Goal: Find specific page/section: Find specific page/section

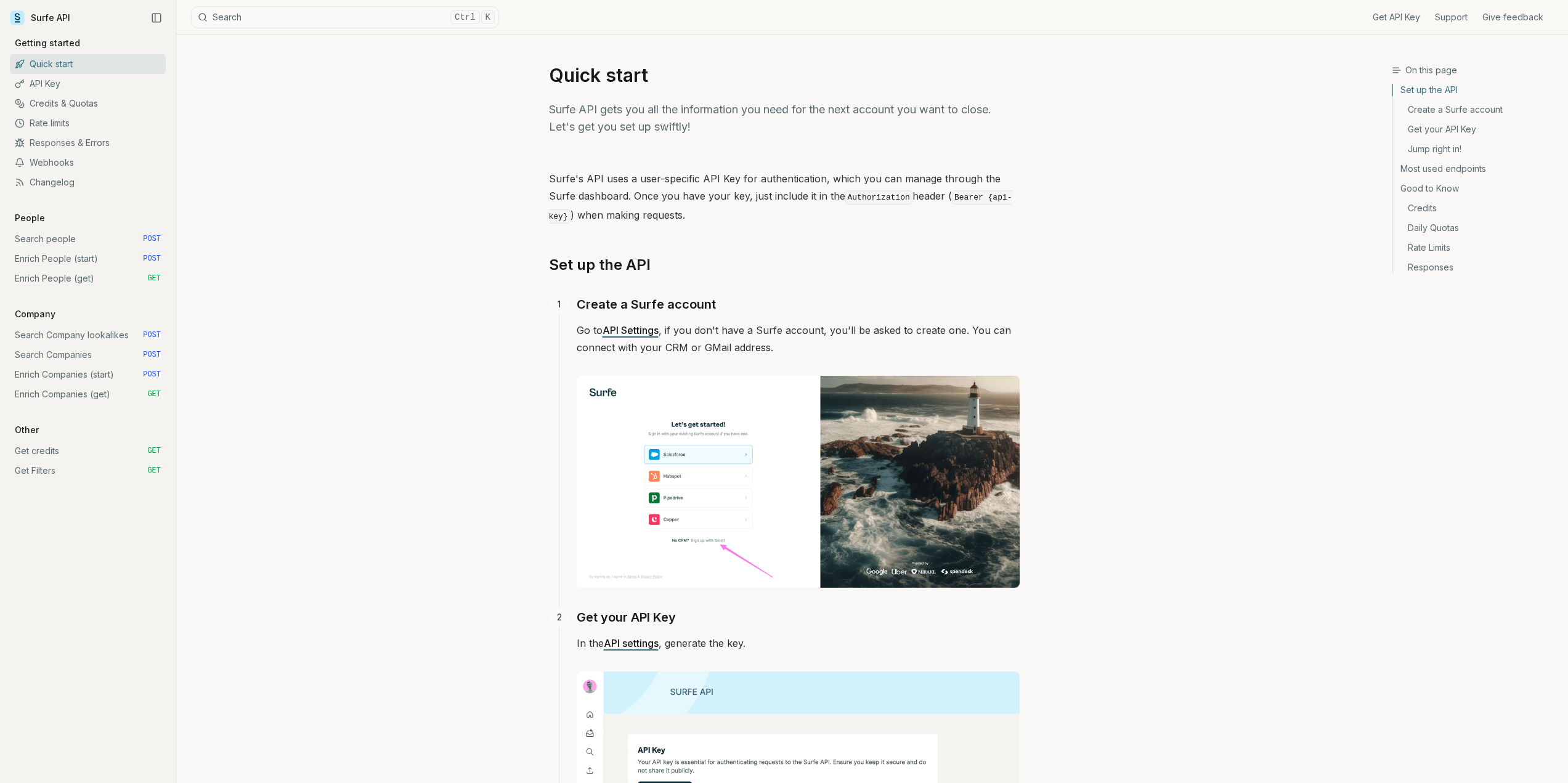
click at [60, 352] on link "Search Companies POST" at bounding box center [88, 354] width 156 height 20
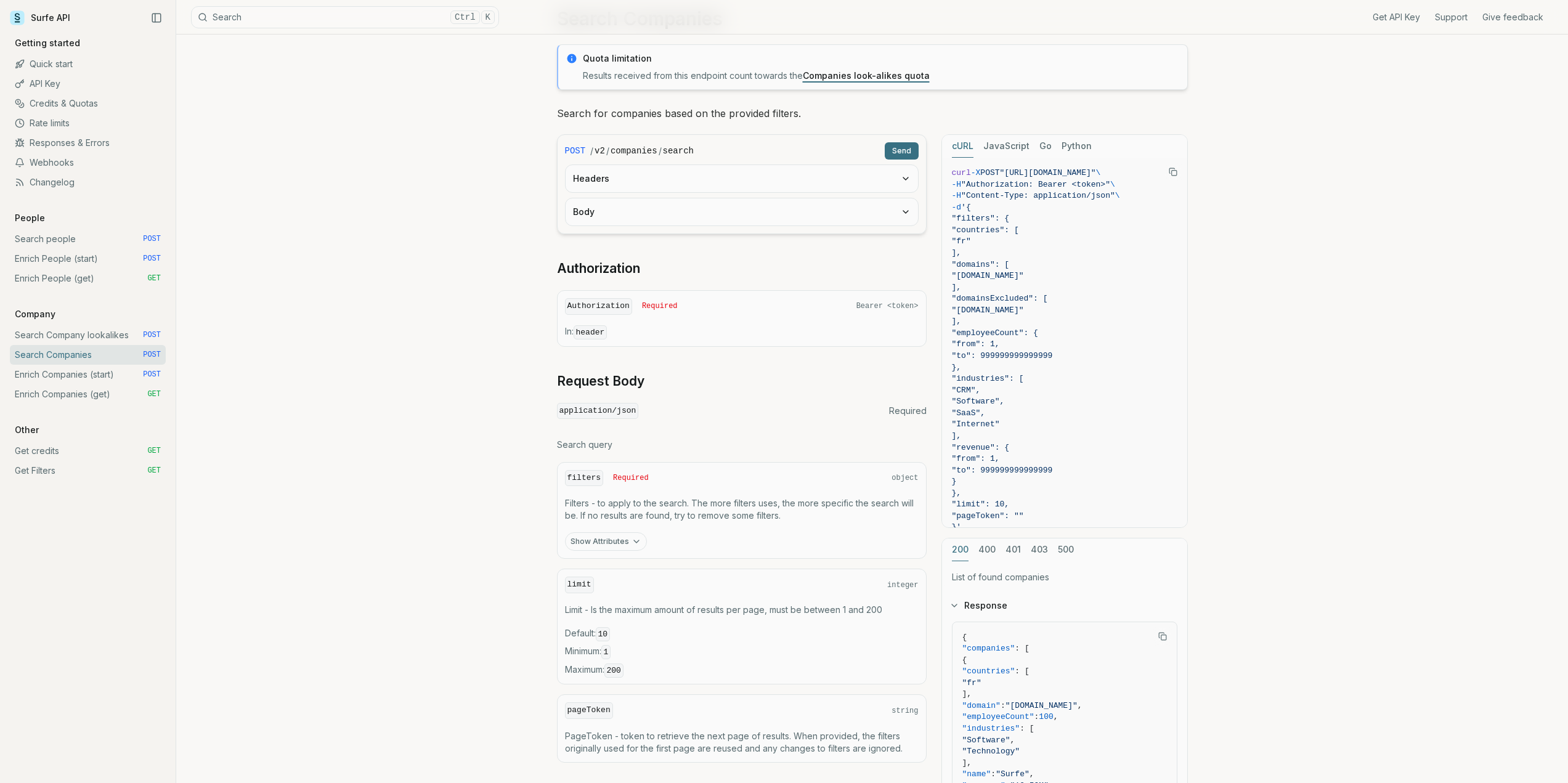
scroll to position [295, 0]
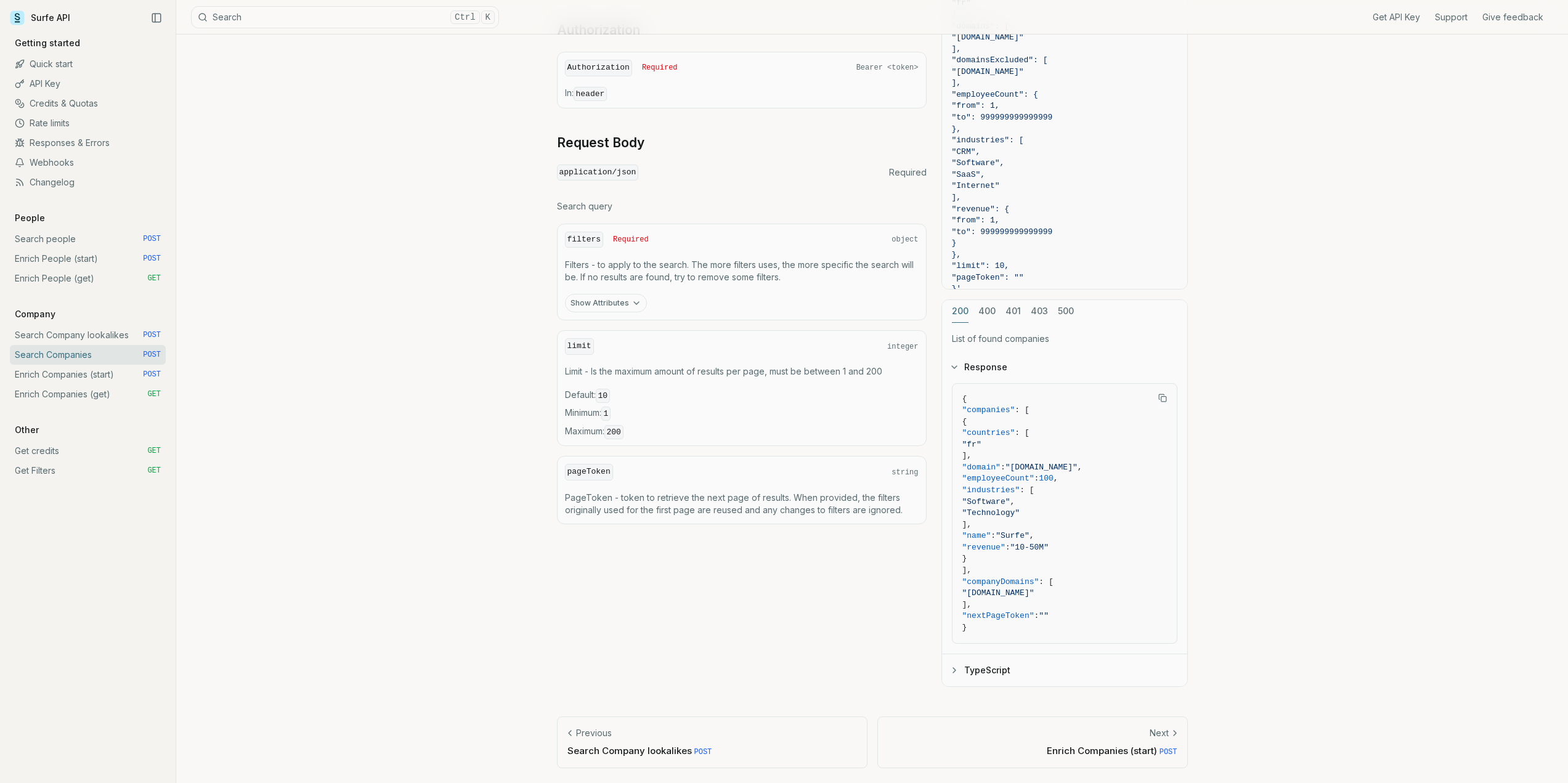
click at [48, 241] on link "Search people POST" at bounding box center [88, 239] width 156 height 20
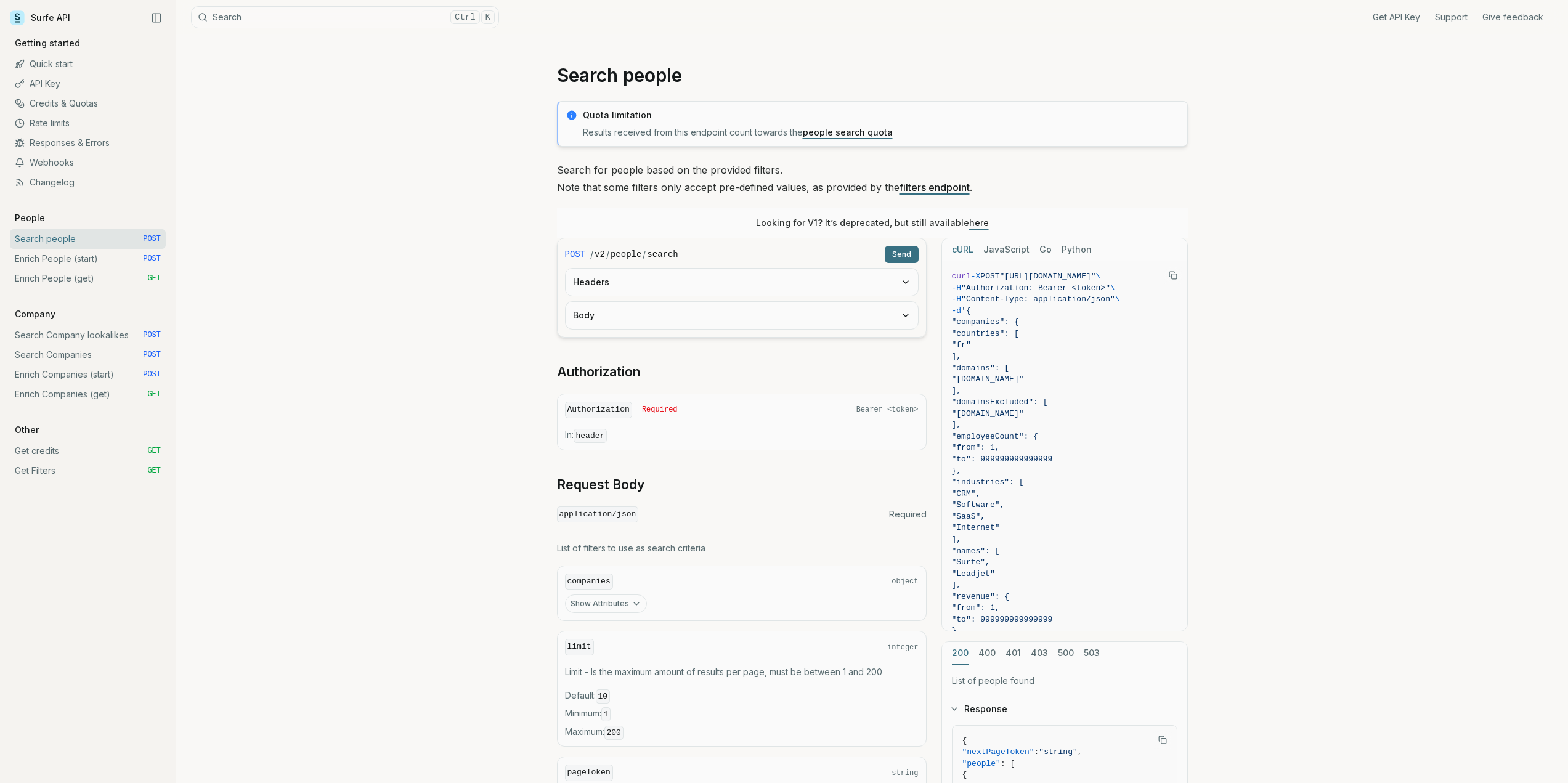
click at [48, 233] on link "Search people POST" at bounding box center [88, 239] width 156 height 20
click at [270, 20] on button "Search Ctrl K" at bounding box center [345, 18] width 308 height 22
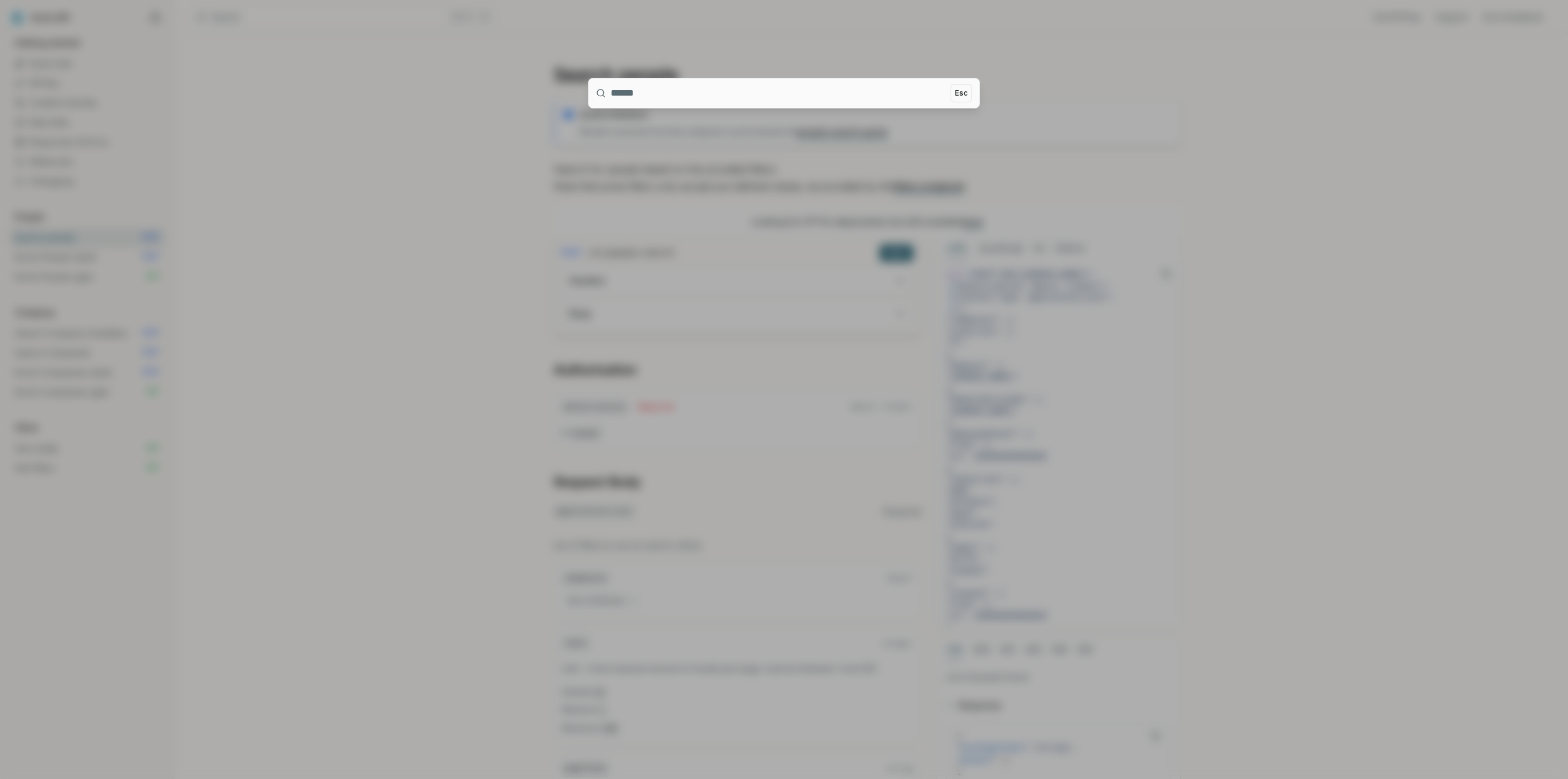
click at [635, 95] on input at bounding box center [778, 93] width 335 height 29
type input "**********"
click at [956, 91] on button "Esc" at bounding box center [961, 93] width 22 height 18
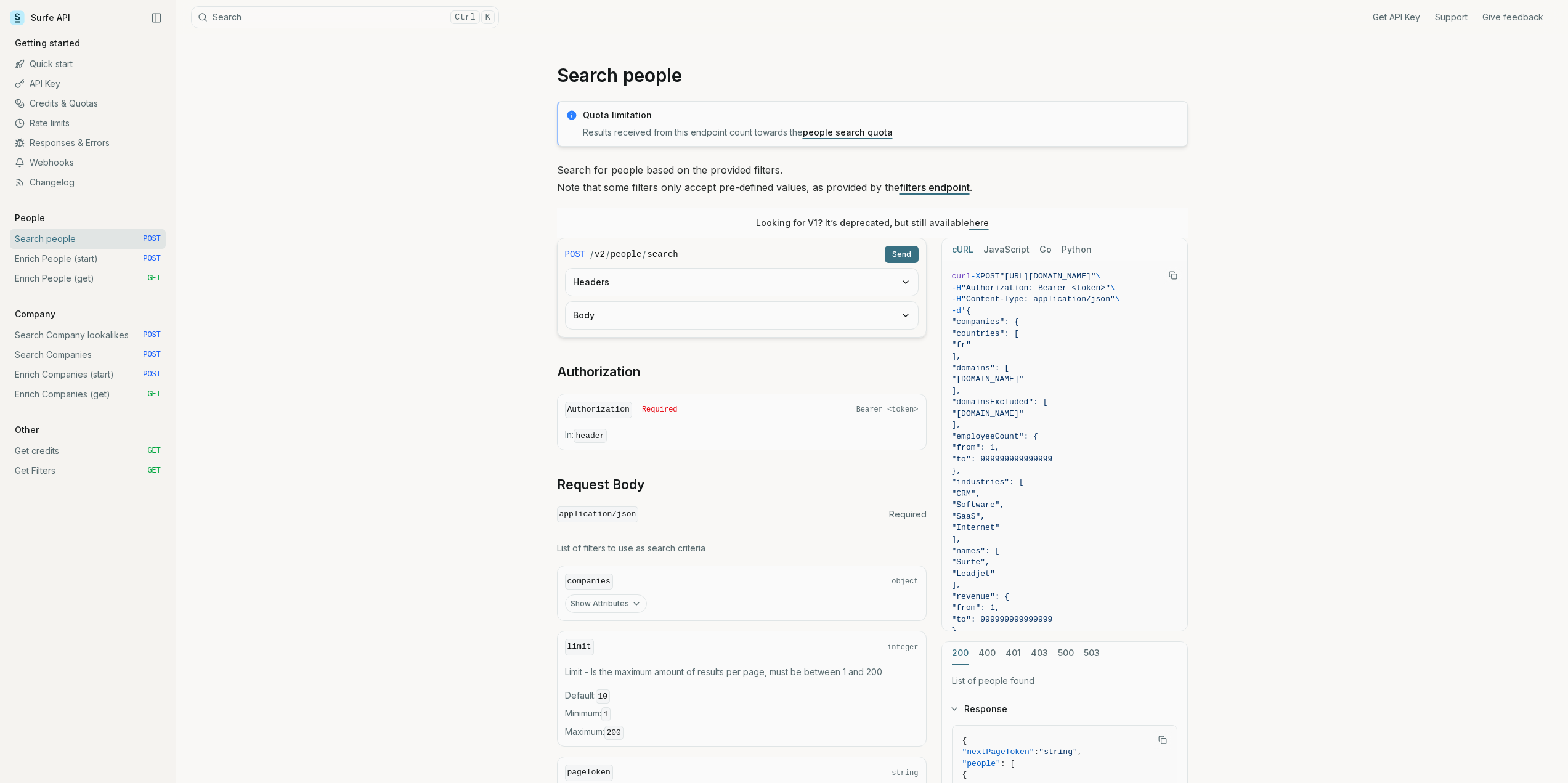
click at [459, 139] on div "Search people Quota limitation Results received from this endpoint count toward…" at bounding box center [872, 590] width 1392 height 1113
